Goal: Task Accomplishment & Management: Use online tool/utility

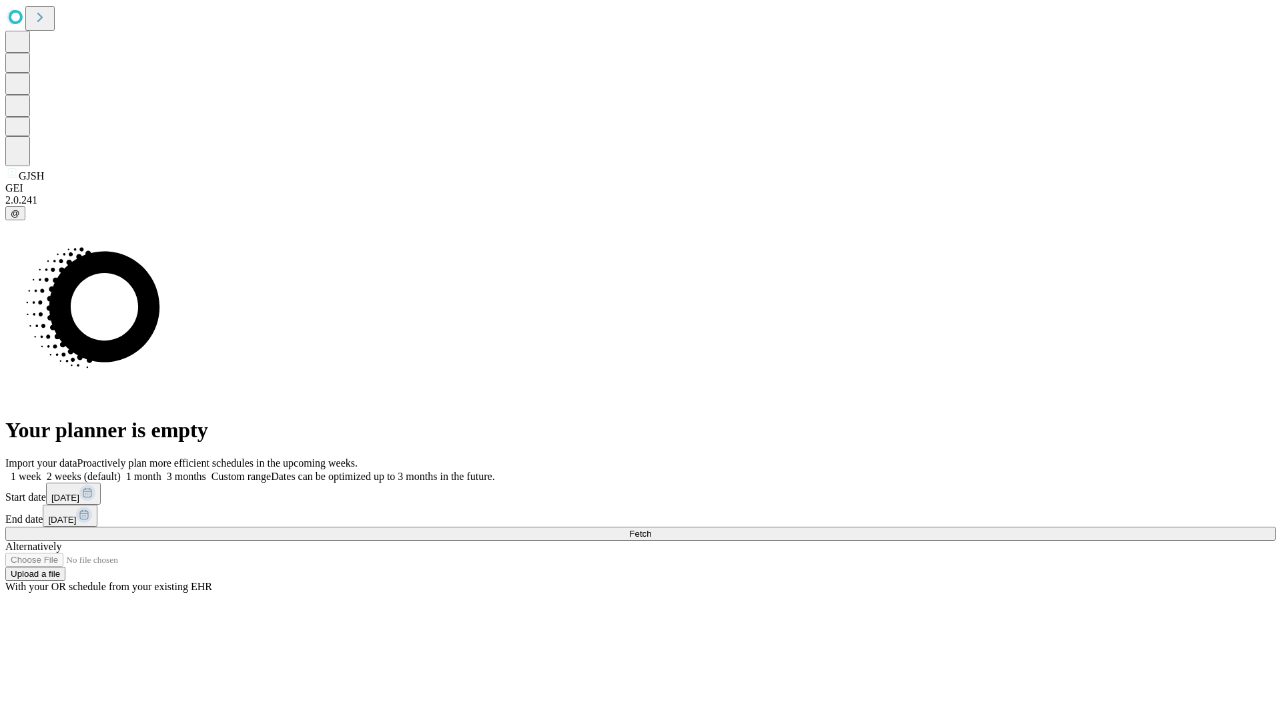
click at [651, 529] on span "Fetch" at bounding box center [640, 534] width 22 height 10
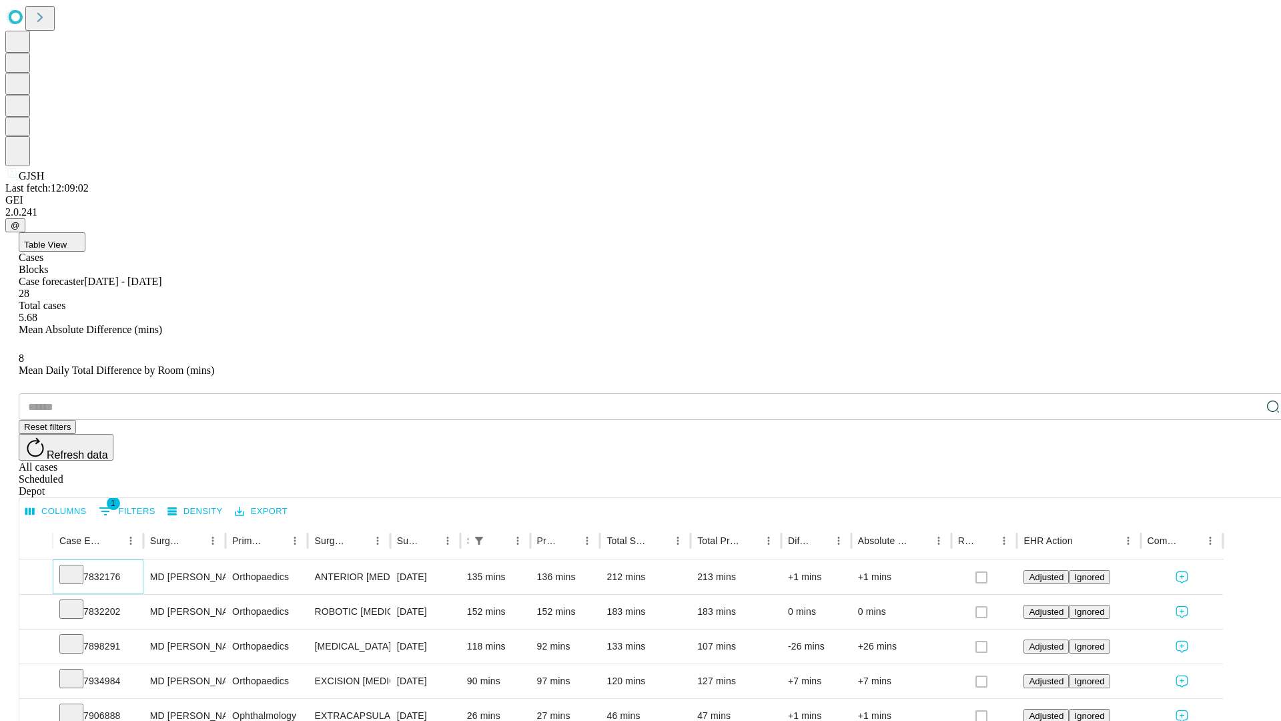
click at [78, 567] on icon at bounding box center [71, 573] width 13 height 13
